Goal: Task Accomplishment & Management: Manage account settings

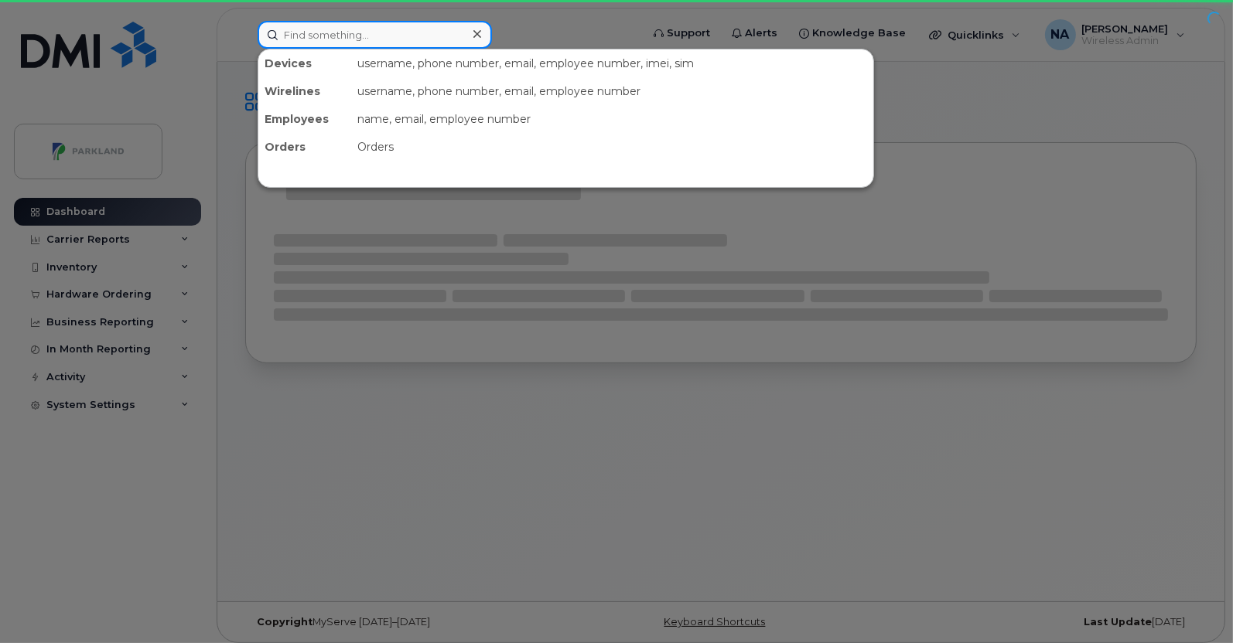
click at [411, 38] on input at bounding box center [375, 35] width 234 height 28
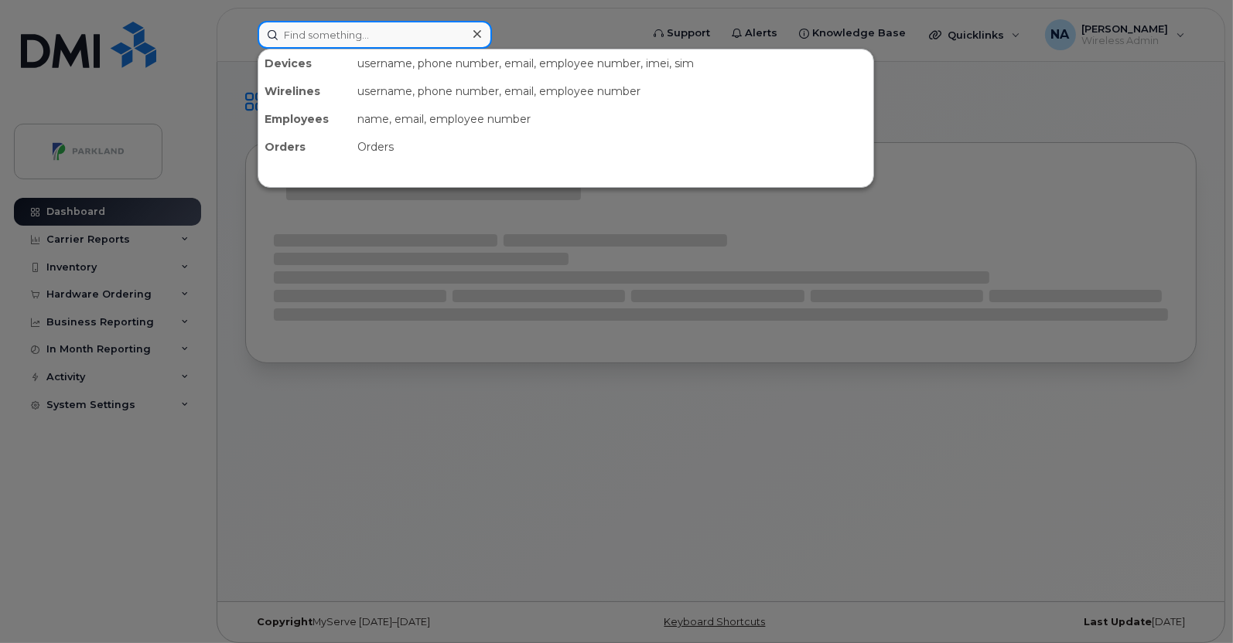
paste input "[PERSON_NAME]"
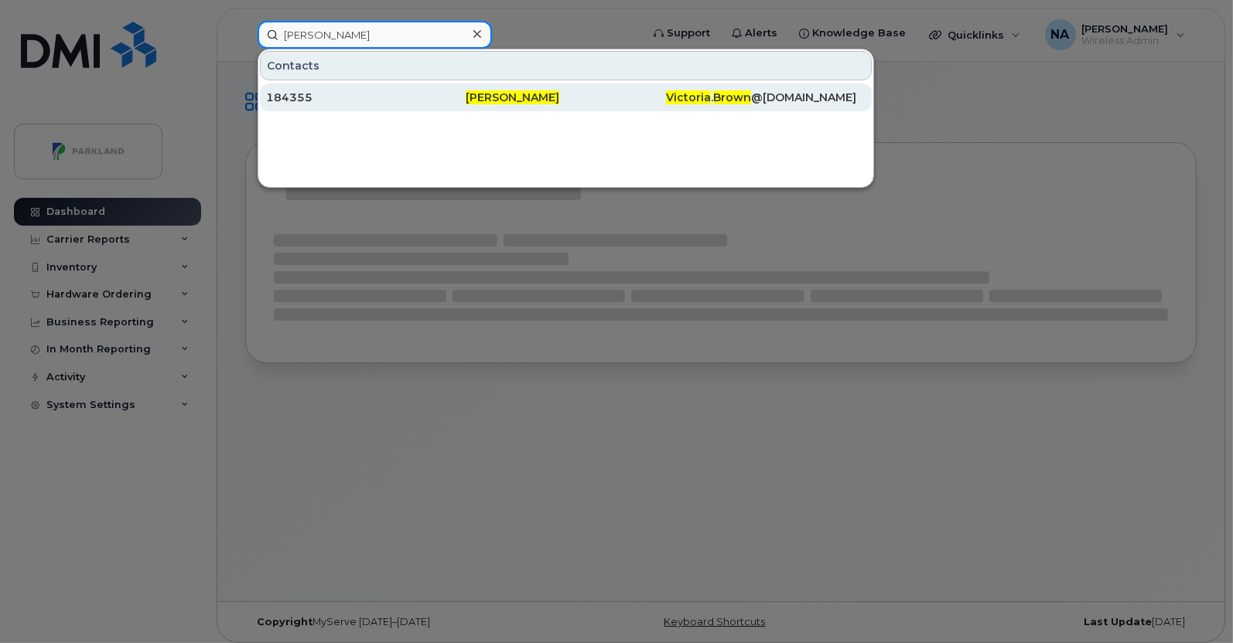
type input "[PERSON_NAME]"
click at [393, 96] on div "184355" at bounding box center [366, 97] width 200 height 15
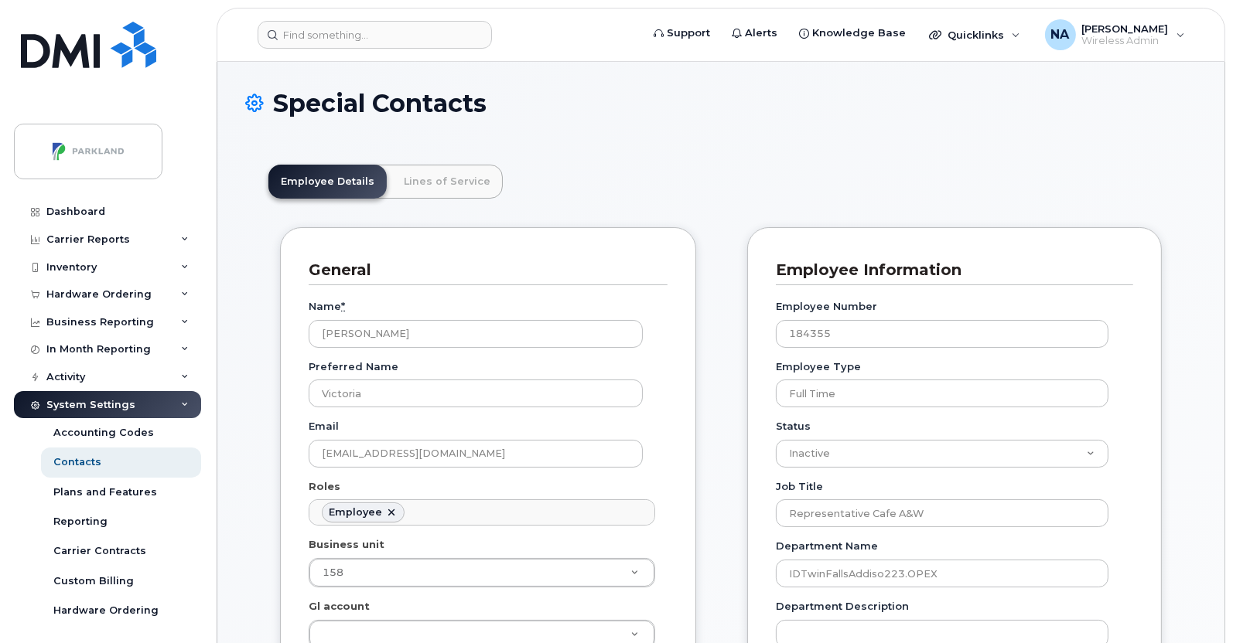
scroll to position [47, 0]
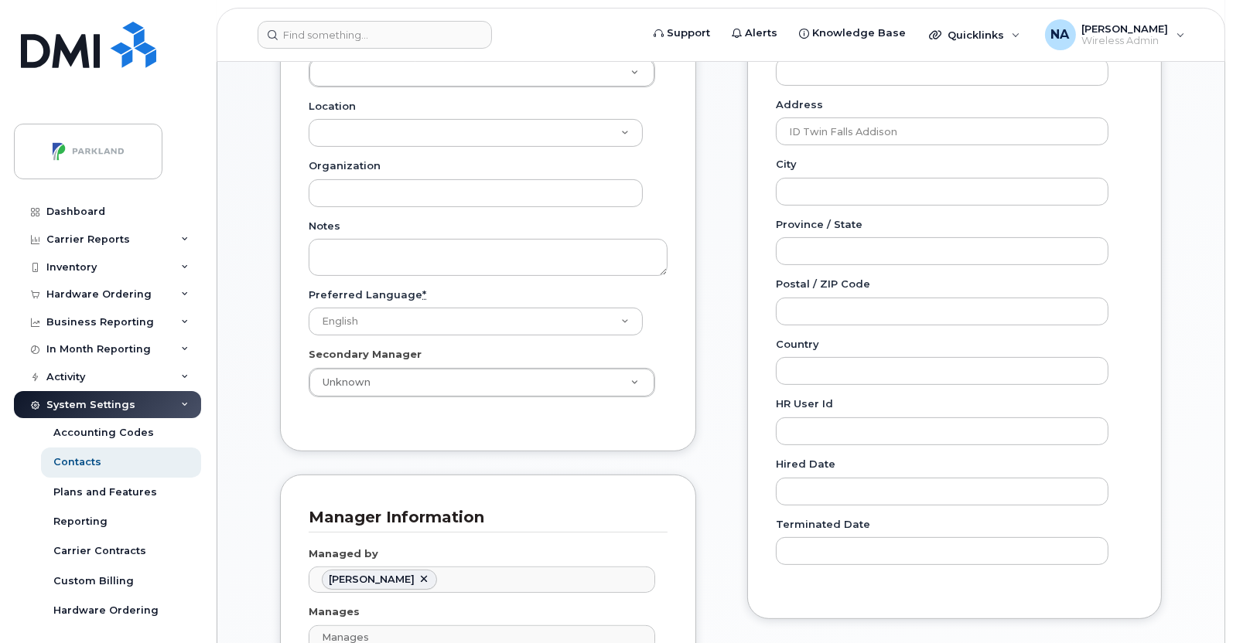
scroll to position [1125, 0]
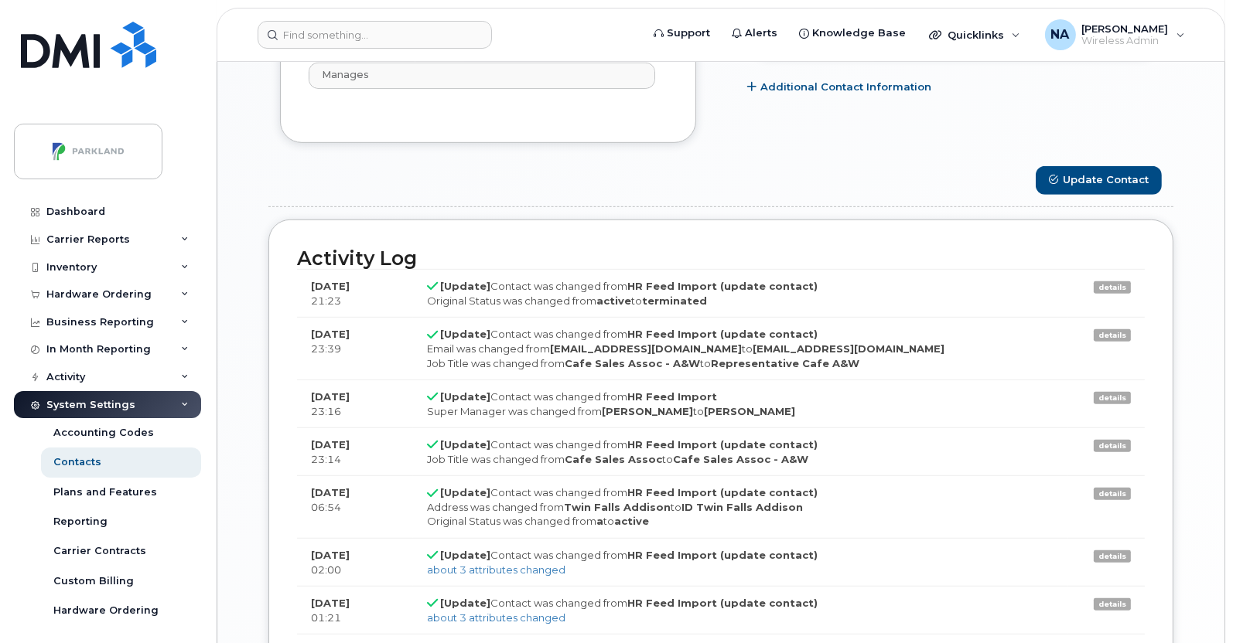
drag, startPoint x: 1231, startPoint y: 106, endPoint x: 1237, endPoint y: 90, distance: 17.4
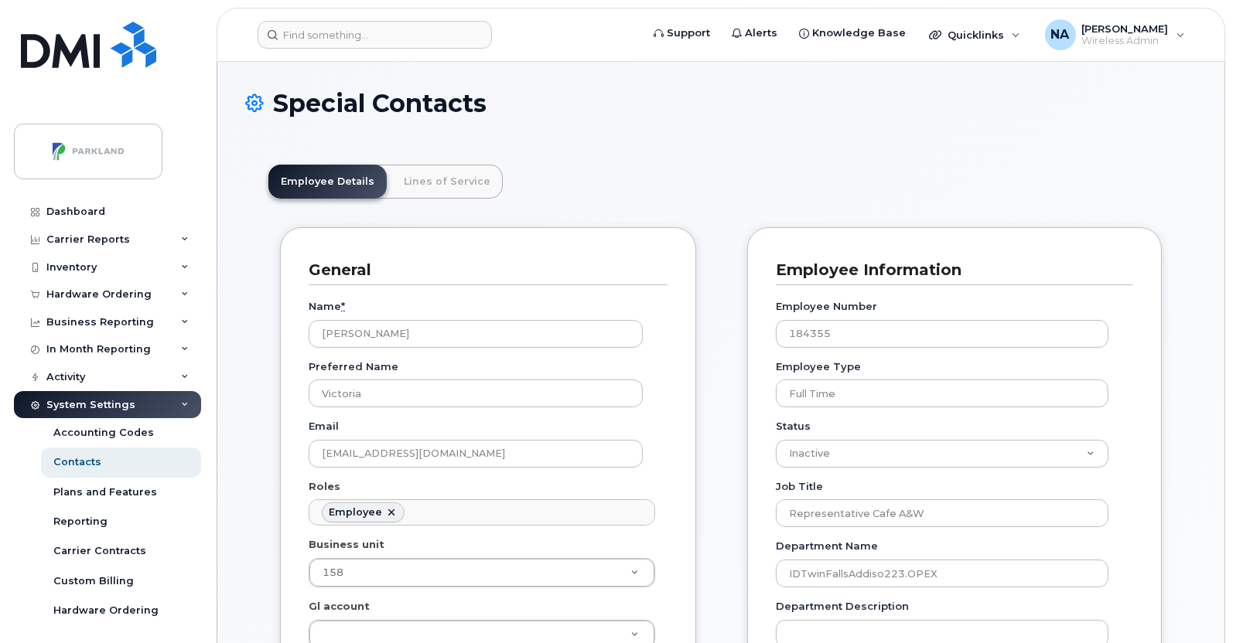
scroll to position [562, 0]
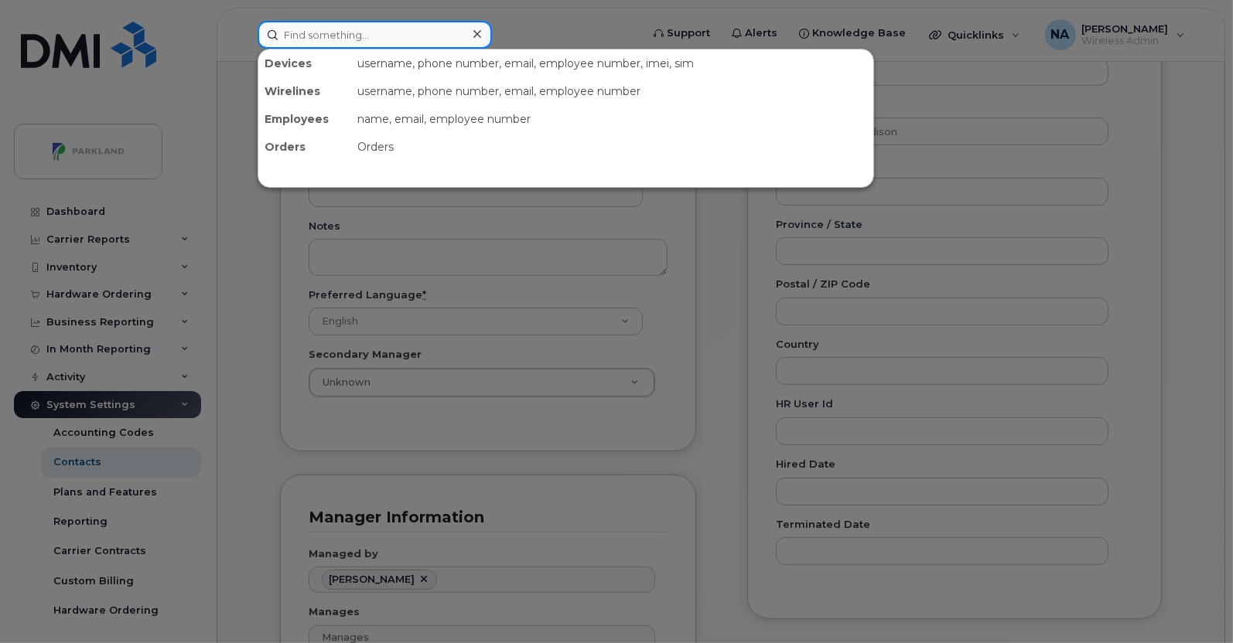
click at [379, 29] on input at bounding box center [375, 35] width 234 height 28
paste input "Destiny Fex"
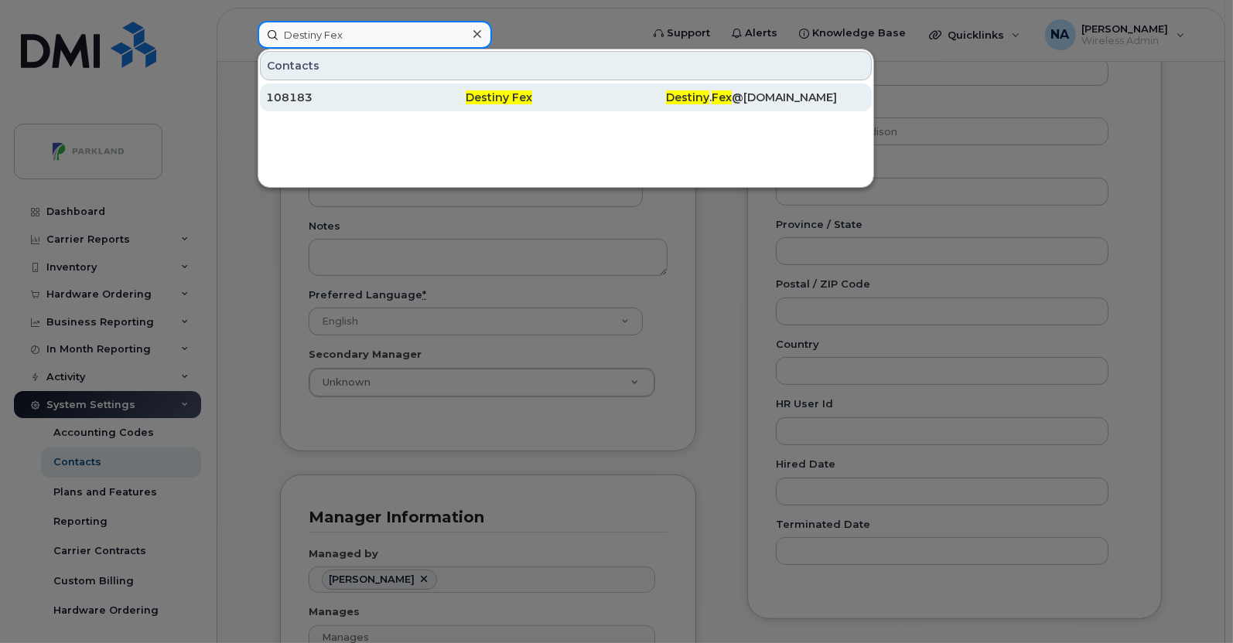
type input "Destiny Fex"
click at [540, 94] on div "Destiny Fex" at bounding box center [566, 97] width 200 height 15
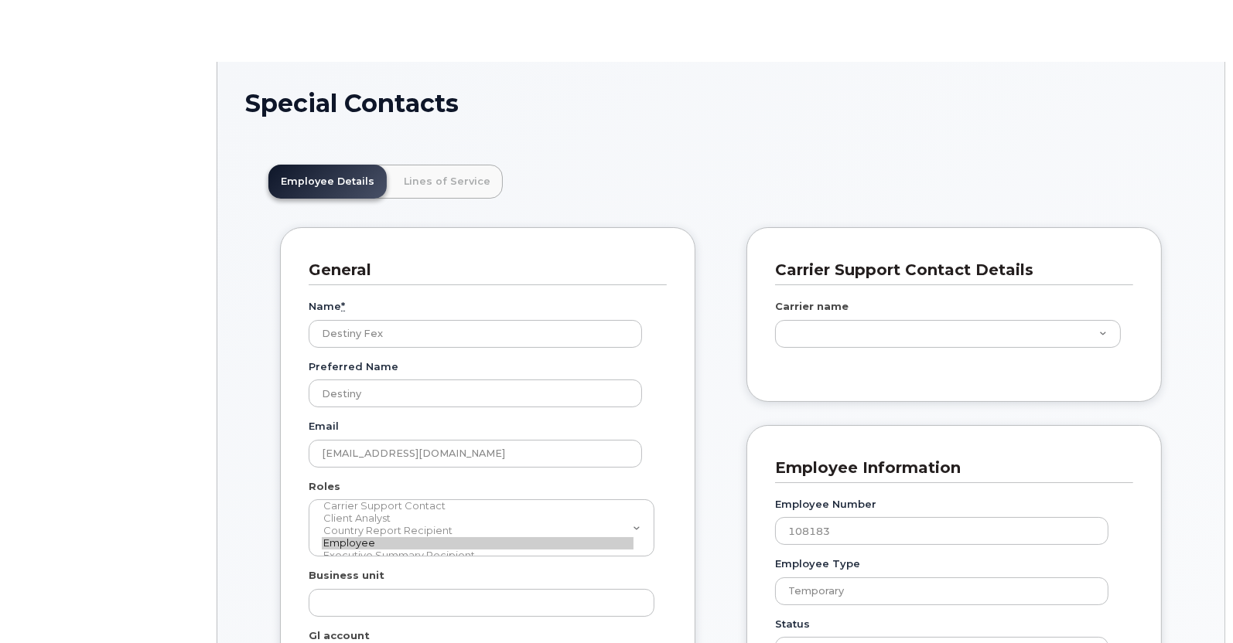
scroll to position [47, 0]
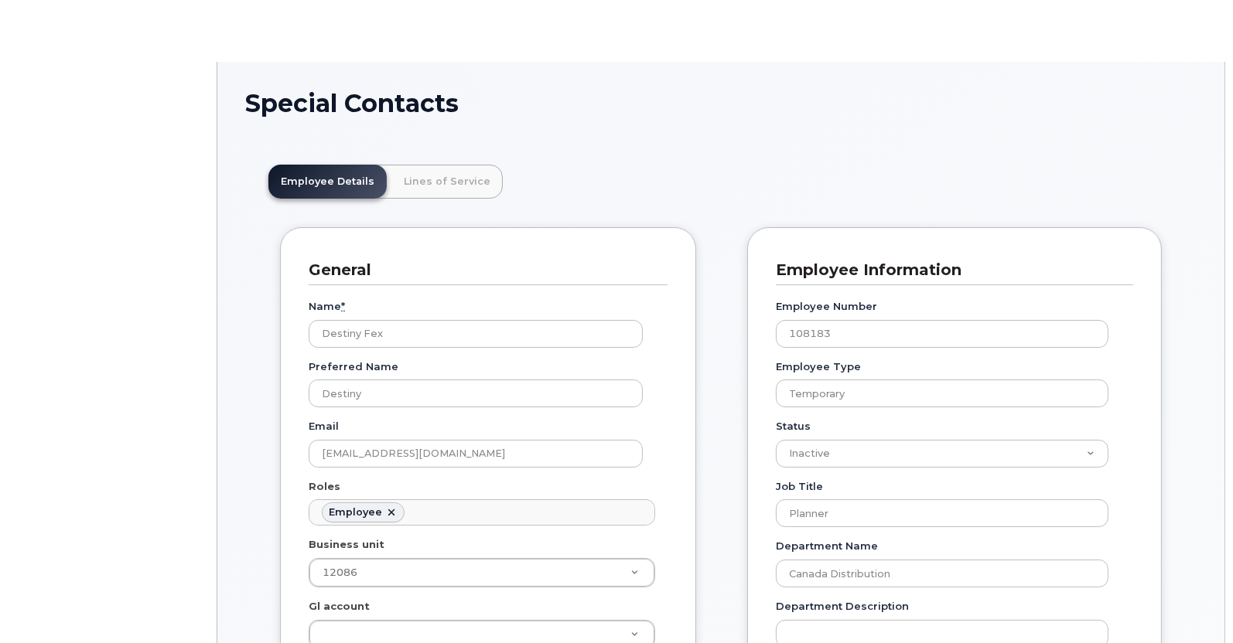
type input "1532003"
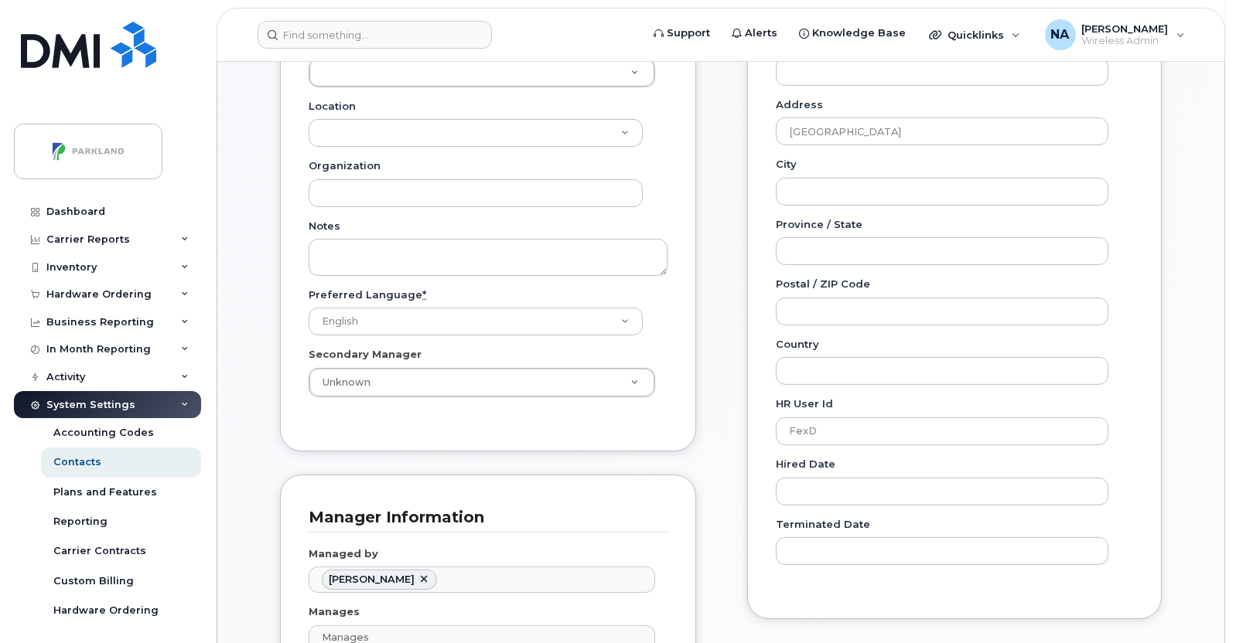
scroll to position [1125, 0]
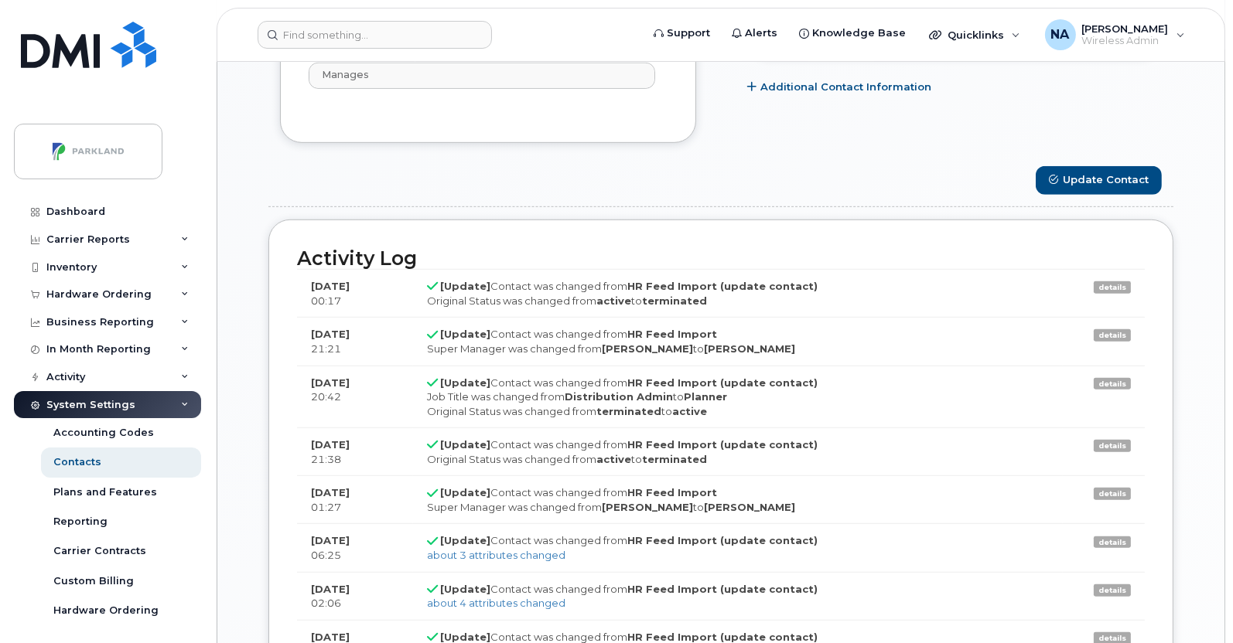
click at [1231, 159] on body "Support Alerts Knowledge Base Quicklinks Suspend / Cancel Device Change SIM Car…" at bounding box center [616, 246] width 1233 height 2743
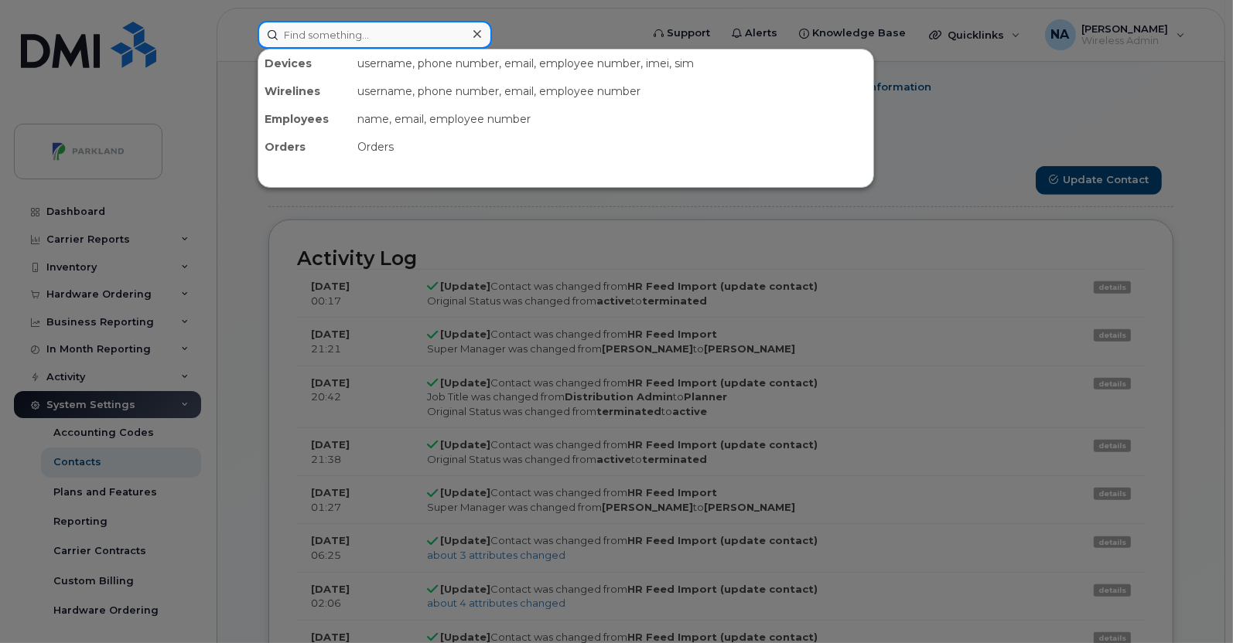
click at [391, 32] on input at bounding box center [375, 35] width 234 height 28
paste input "Santiago Lopez Garcia"
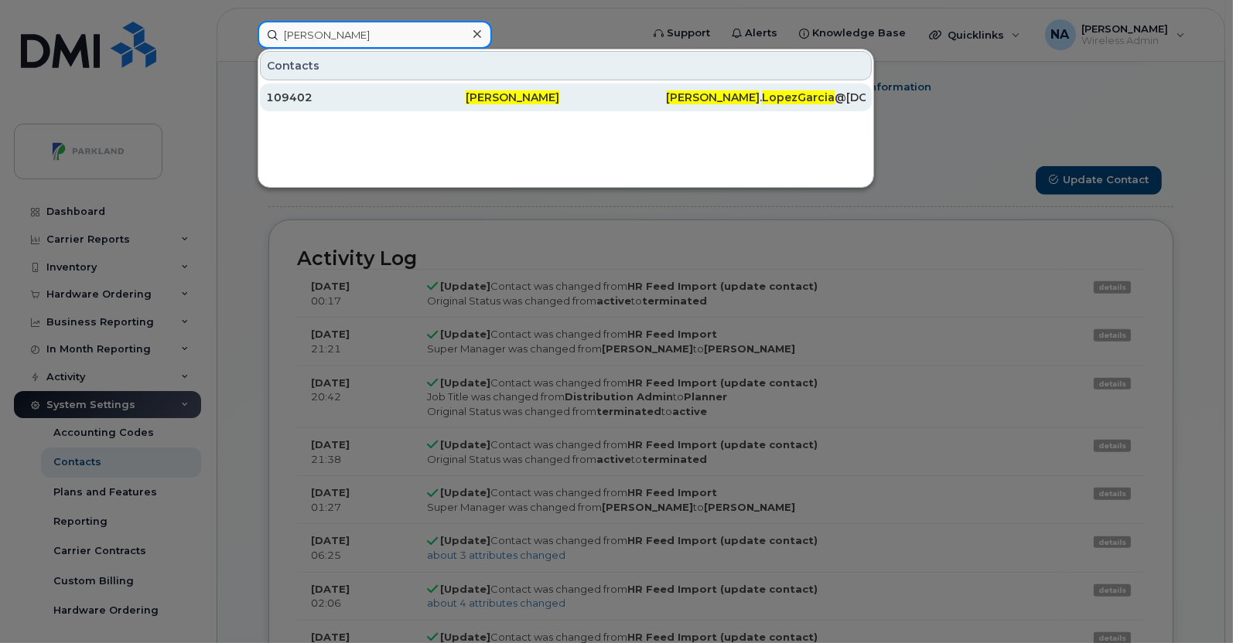
type input "Santiago Lopez Garcia"
click at [619, 90] on div "Santiago Lopez Garcia" at bounding box center [566, 97] width 200 height 15
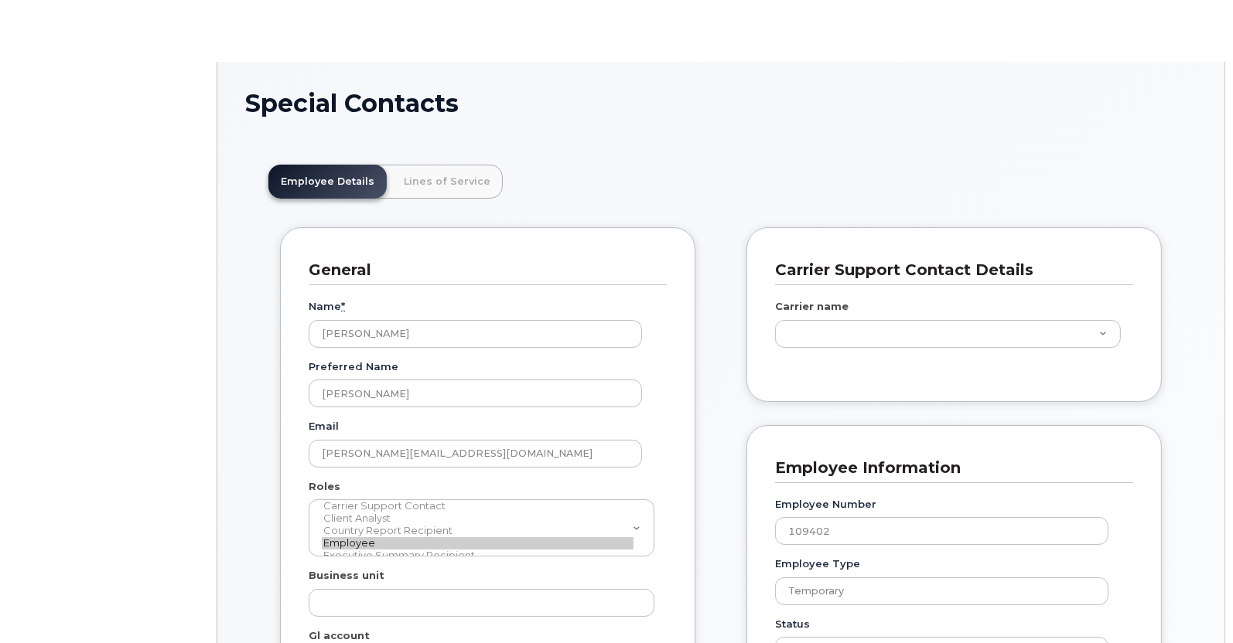
scroll to position [47, 0]
type input "4806191"
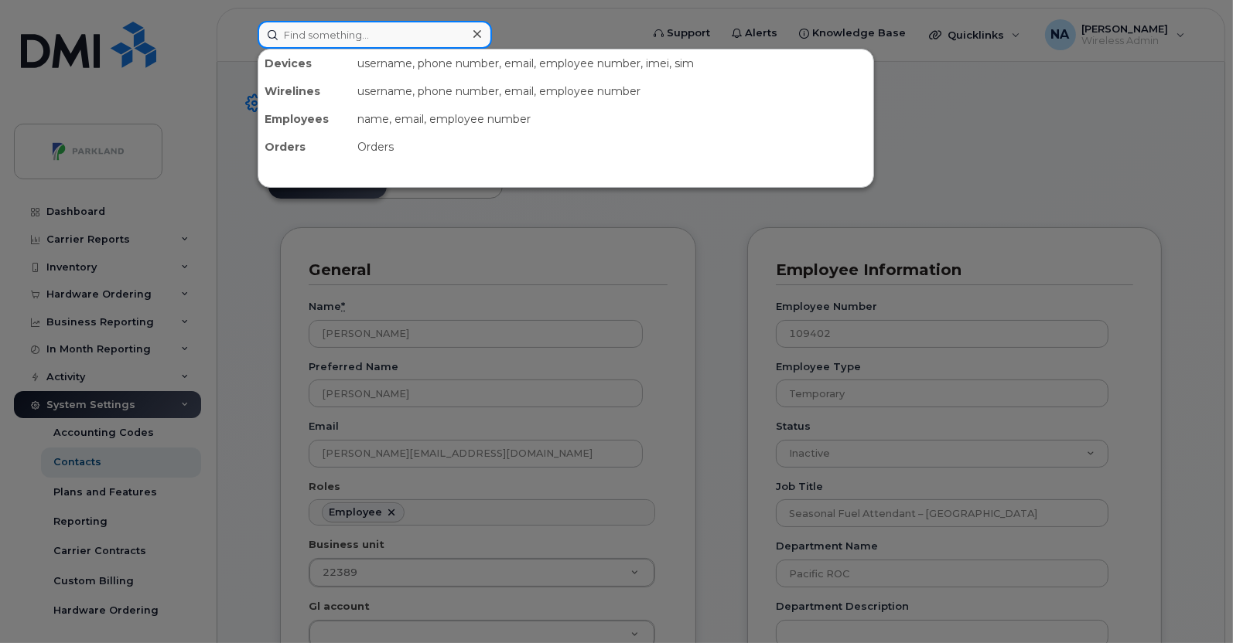
click at [383, 39] on input at bounding box center [375, 35] width 234 height 28
paste input "[PERSON_NAME]"
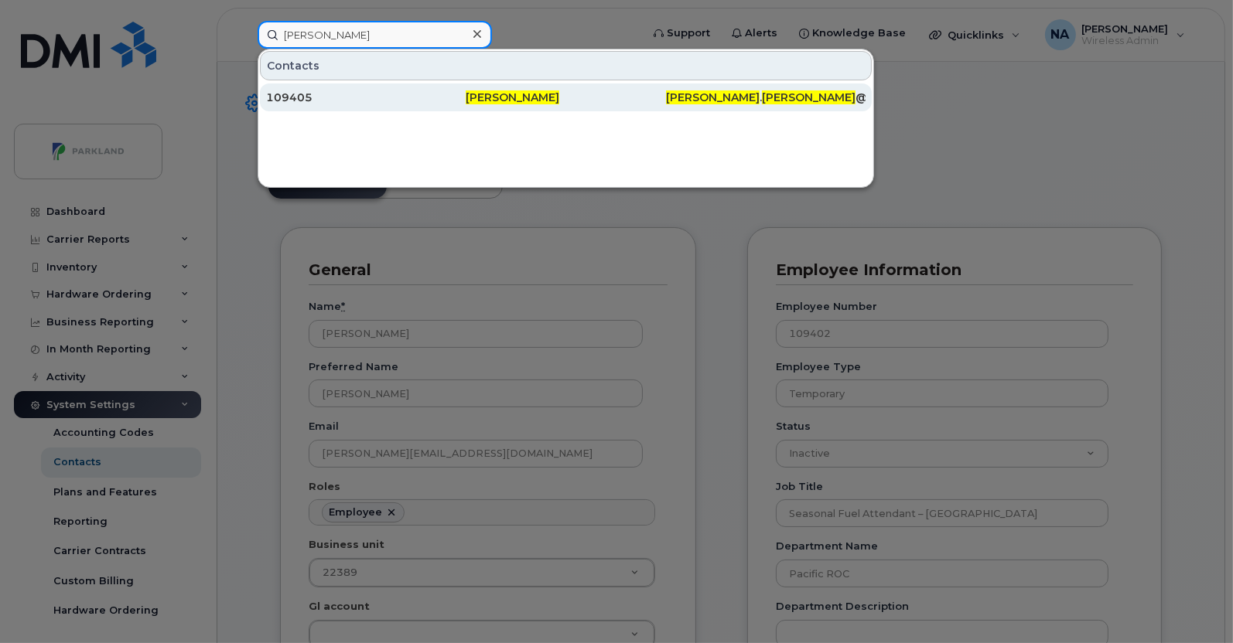
type input "[PERSON_NAME]"
click at [442, 94] on div "109405" at bounding box center [366, 97] width 200 height 15
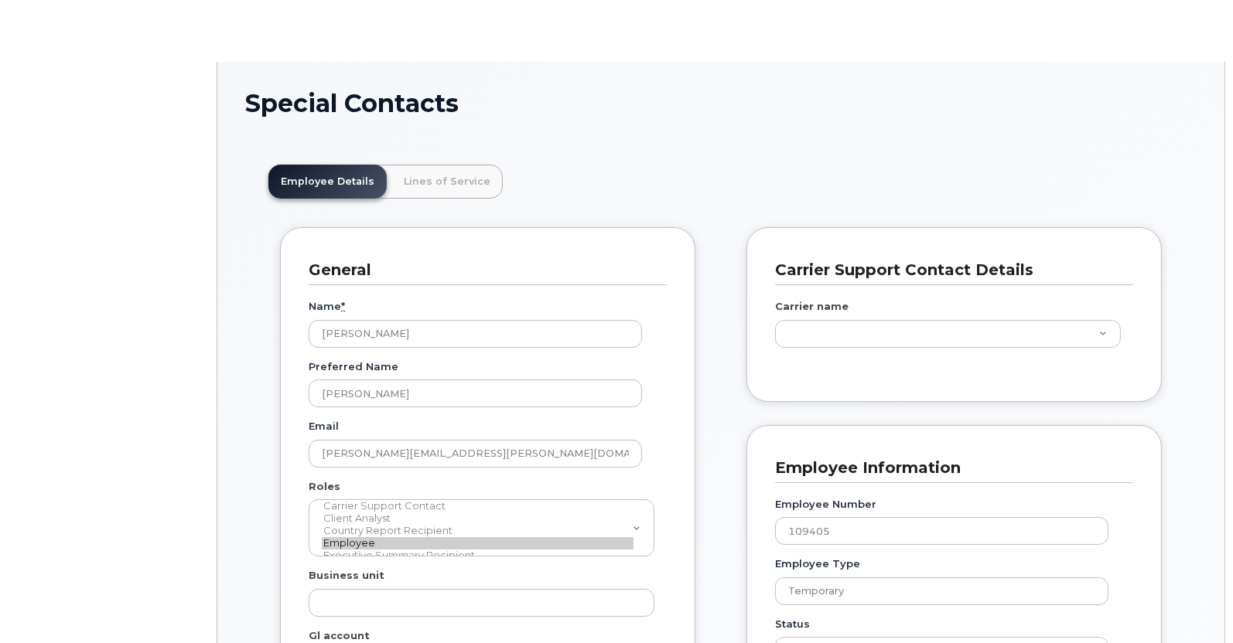
scroll to position [47, 0]
type input "586842"
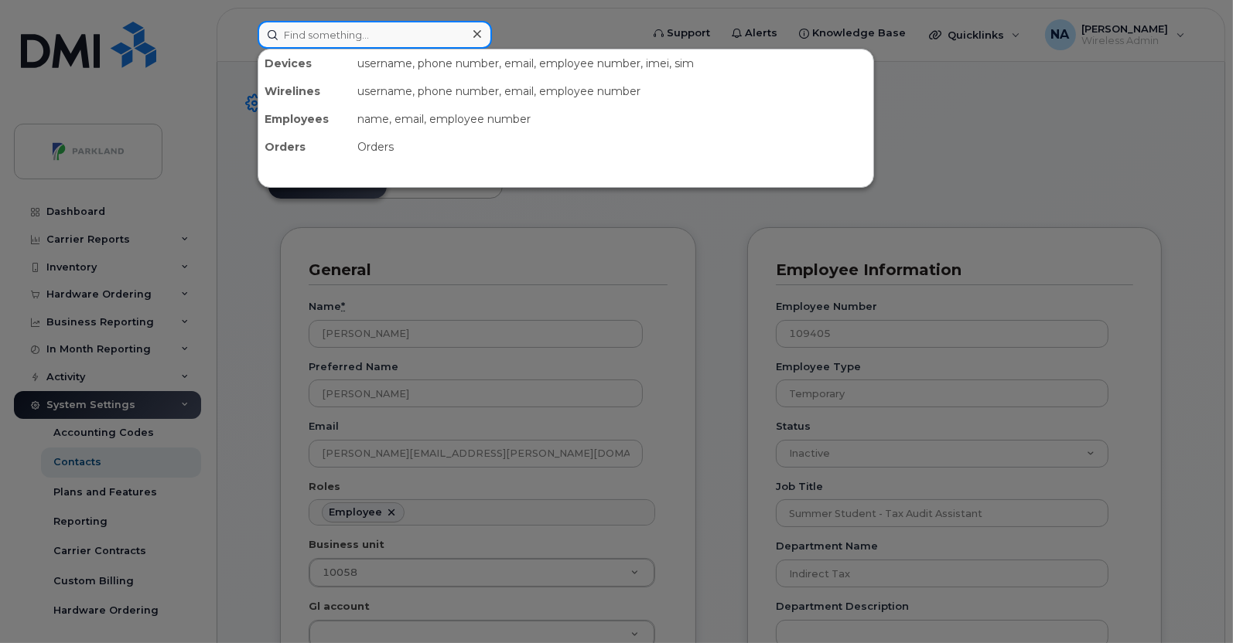
click at [449, 32] on input at bounding box center [375, 35] width 234 height 28
paste input "[PERSON_NAME]"
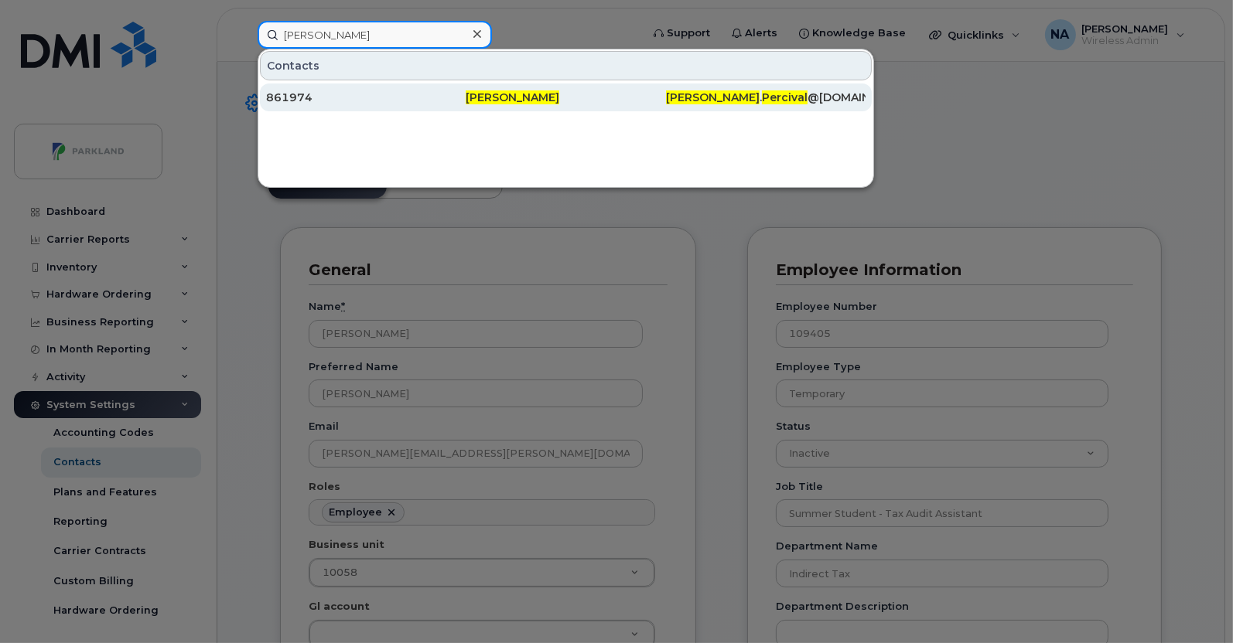
type input "[PERSON_NAME]"
click at [418, 94] on div "861974" at bounding box center [366, 97] width 200 height 15
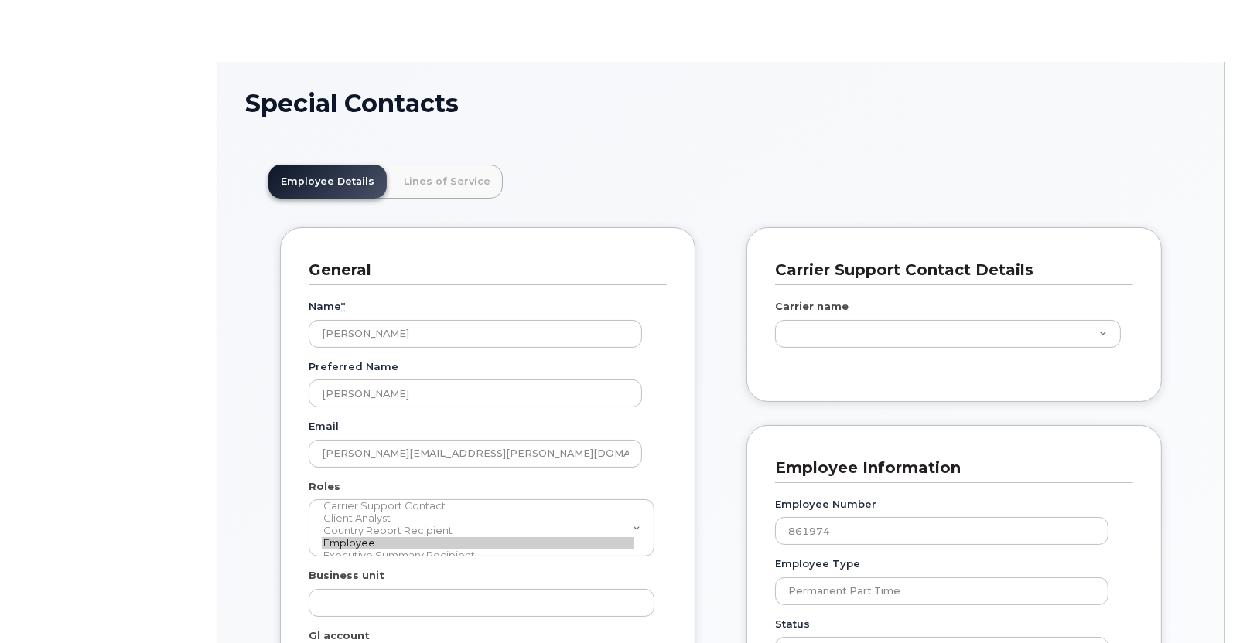
scroll to position [47, 0]
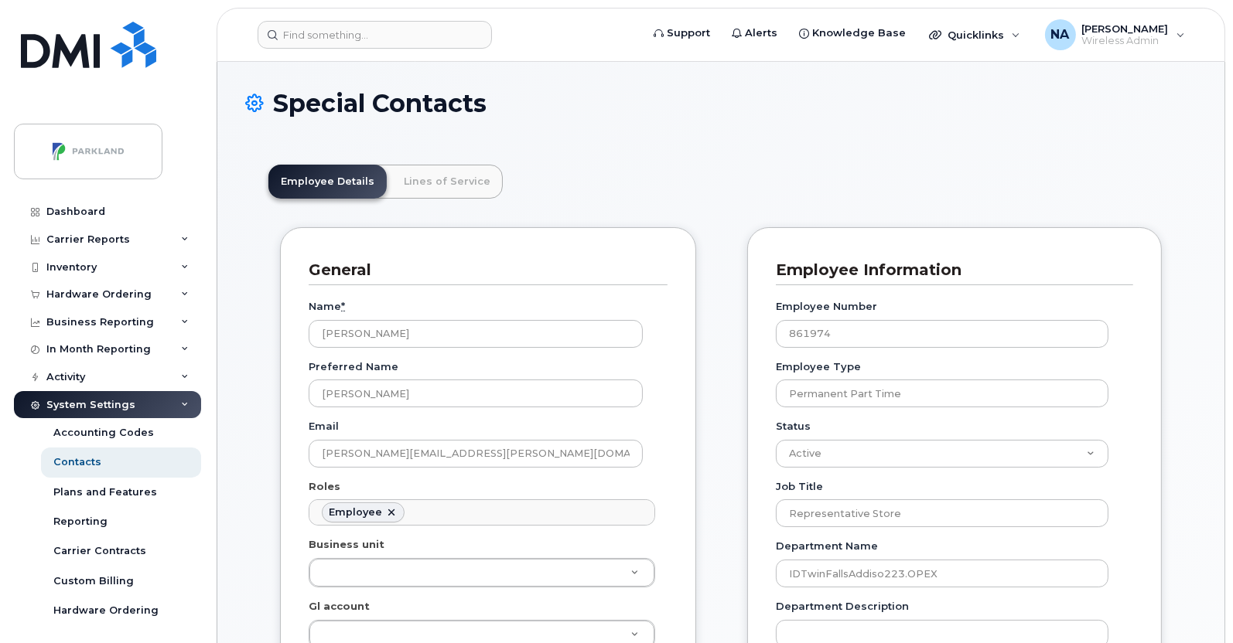
click at [426, 26] on input at bounding box center [375, 35] width 234 height 28
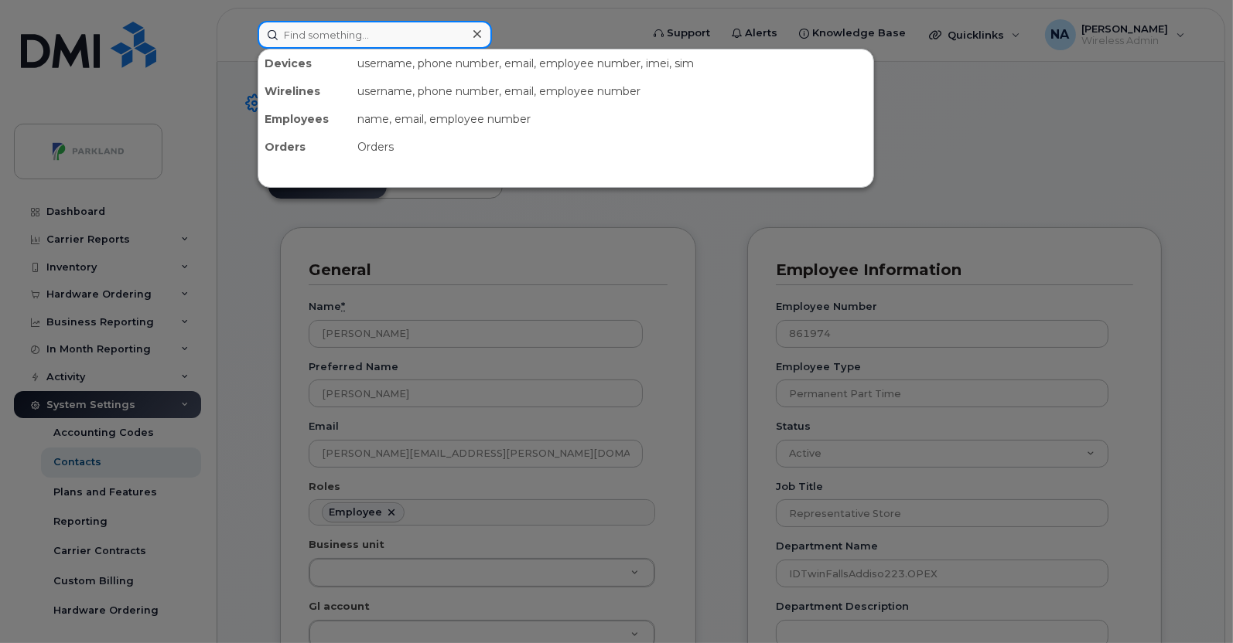
paste input "[PERSON_NAME]"
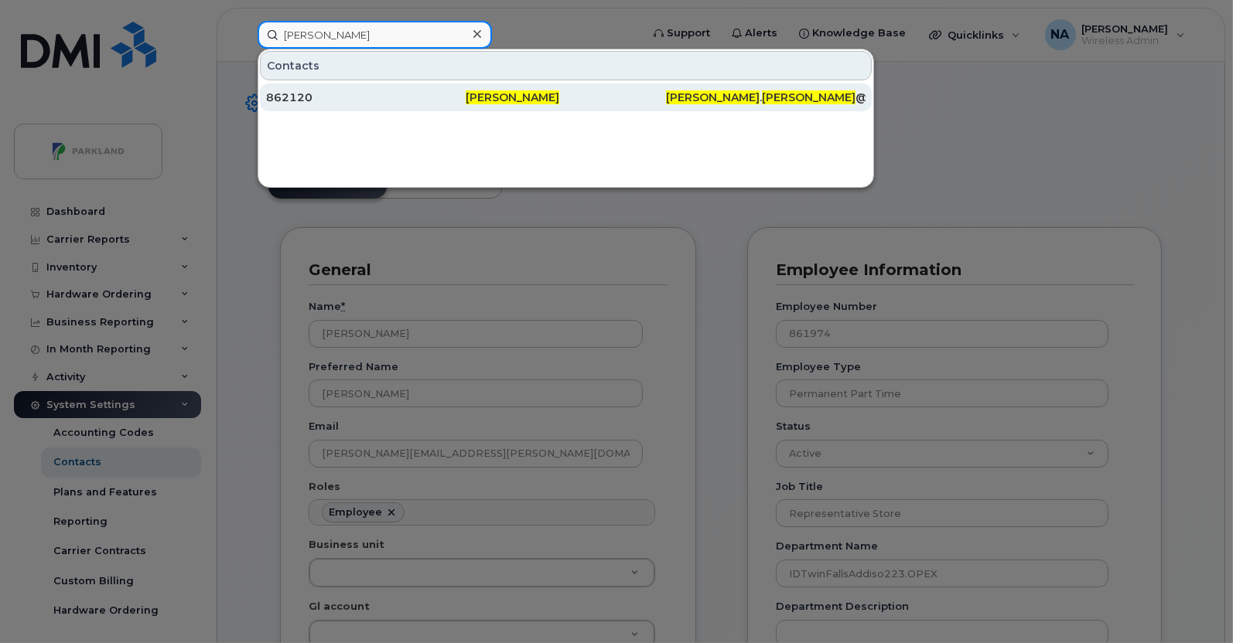
type input "[PERSON_NAME]"
click at [409, 93] on div "862120" at bounding box center [366, 97] width 200 height 15
